Goal: Find contact information: Find contact information

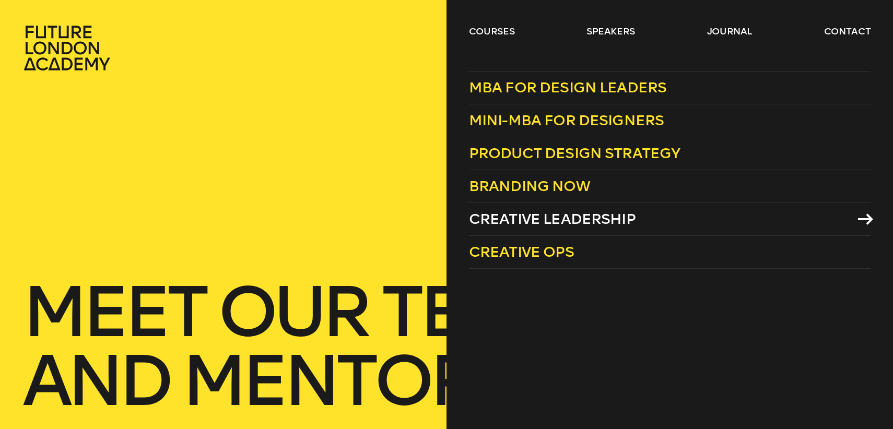
click at [524, 215] on span "Creative Leadership" at bounding box center [552, 218] width 167 height 17
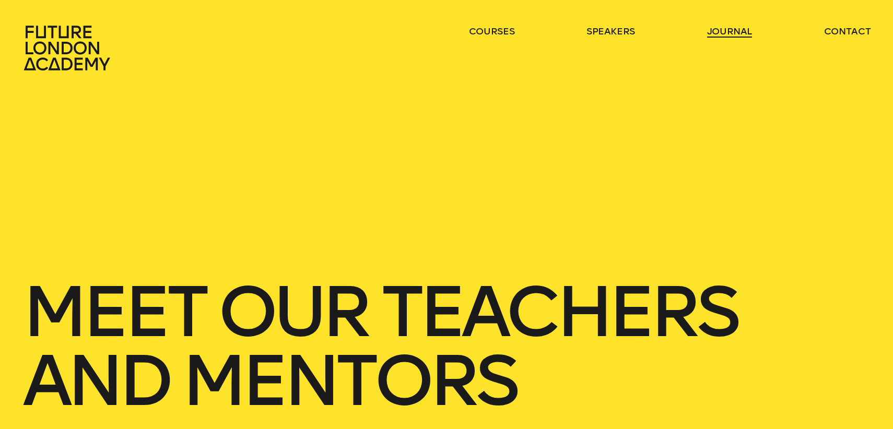
click at [726, 32] on link "journal" at bounding box center [729, 31] width 45 height 13
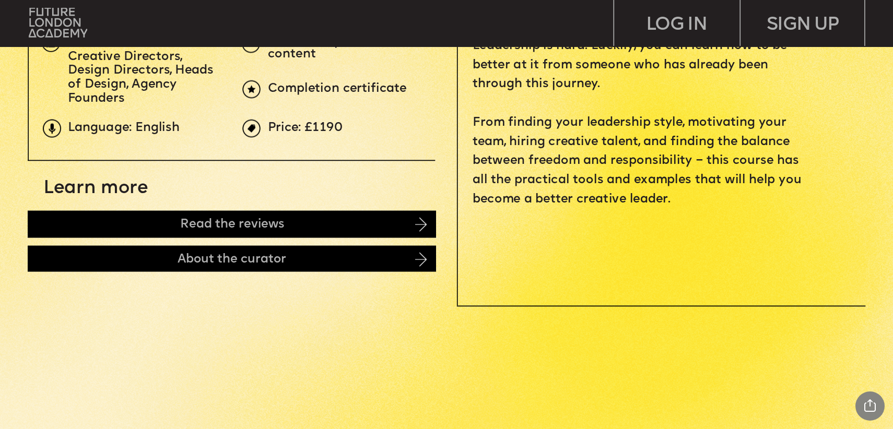
scroll to position [512, 0]
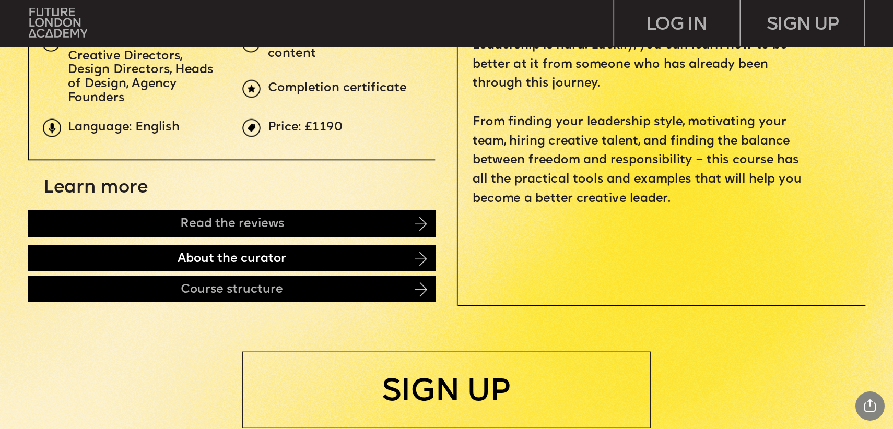
click at [144, 255] on div "About the curator" at bounding box center [232, 258] width 408 height 26
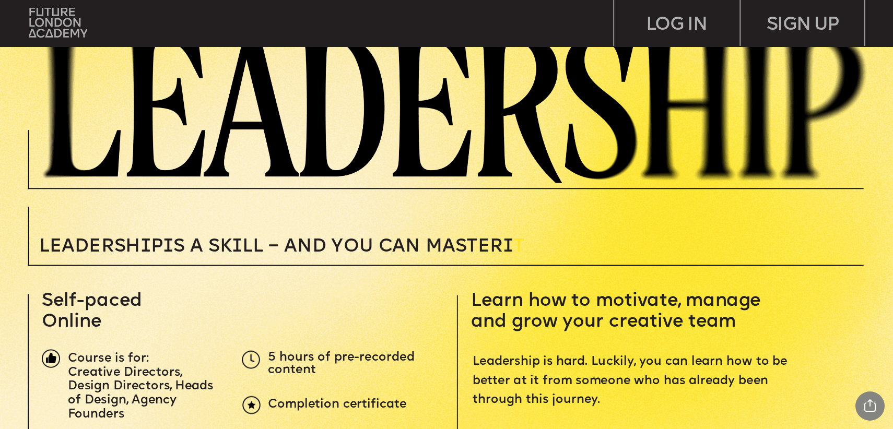
scroll to position [0, 0]
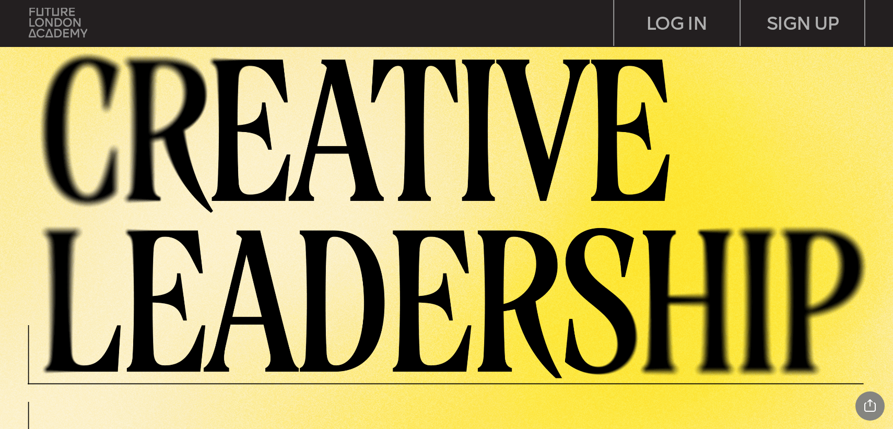
click at [62, 21] on img at bounding box center [58, 23] width 59 height 30
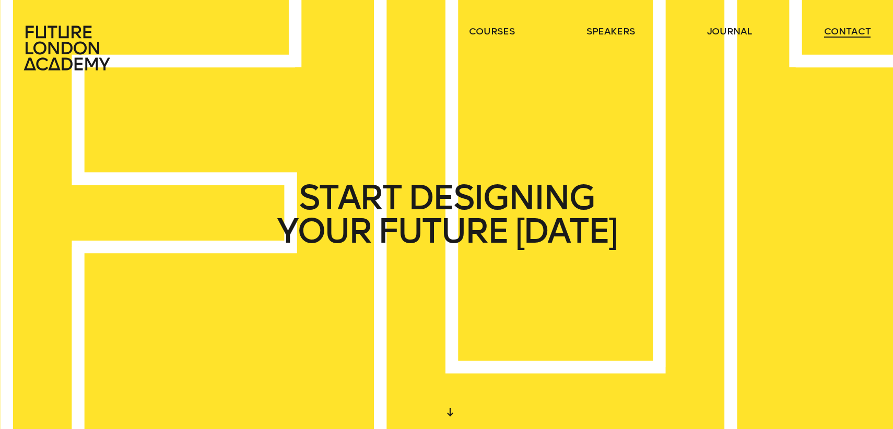
click at [849, 29] on link "contact" at bounding box center [847, 31] width 47 height 13
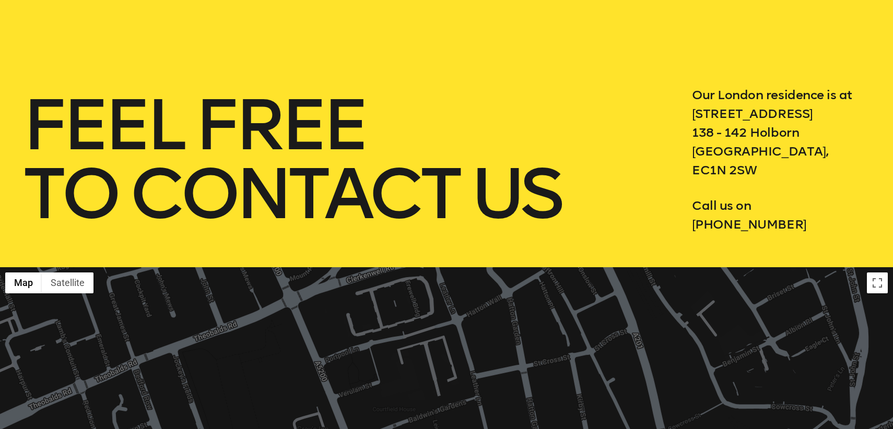
scroll to position [194, 0]
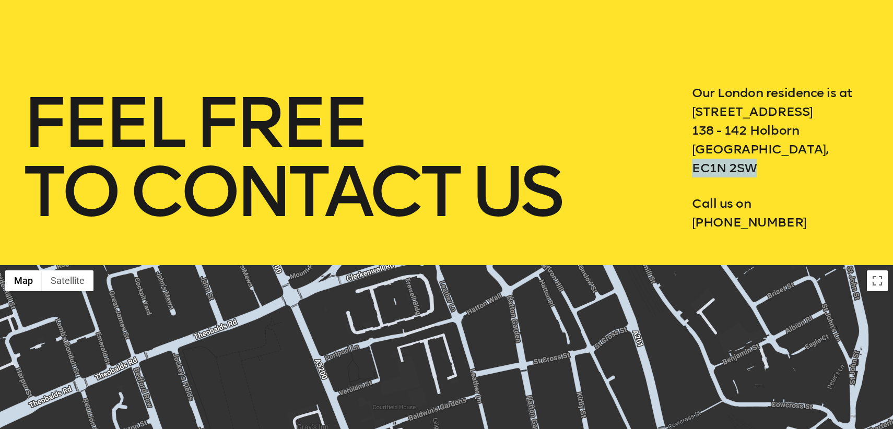
drag, startPoint x: 759, startPoint y: 167, endPoint x: 693, endPoint y: 169, distance: 66.4
click at [693, 169] on p "Our London residence is at 3 Waterhouse Square 138 - 142 Holborn London, EC1N 2…" at bounding box center [781, 131] width 179 height 94
copy p "EC1N 2SW"
